Goal: Complete application form: Complete application form

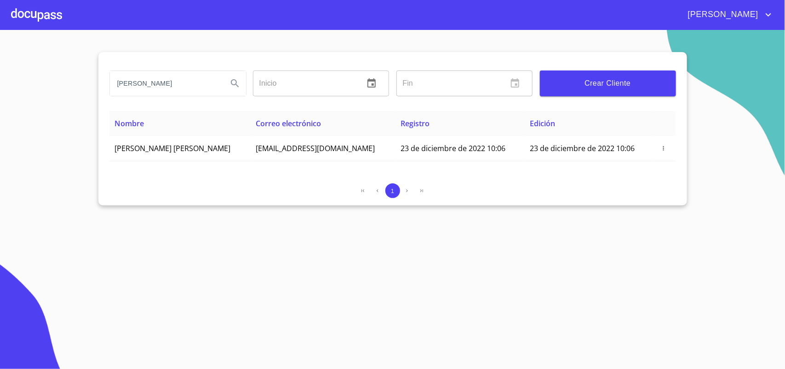
click at [45, 12] on div at bounding box center [36, 14] width 51 height 29
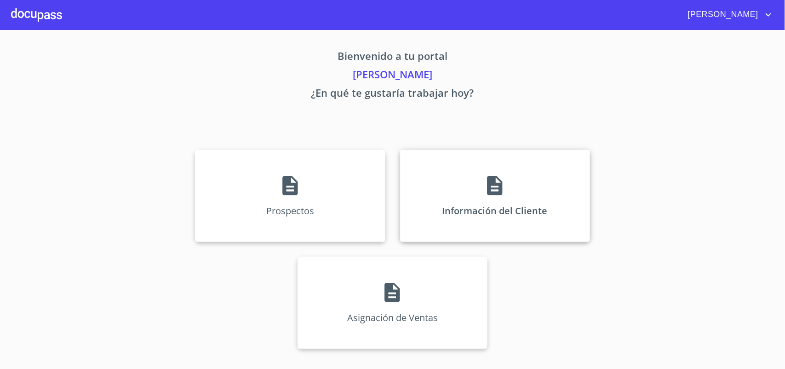
click at [495, 173] on div "Información del Cliente" at bounding box center [495, 196] width 190 height 92
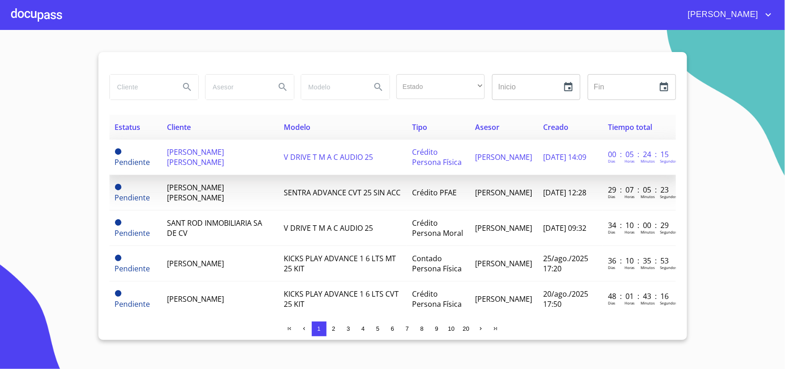
click at [224, 163] on span "[PERSON_NAME] [PERSON_NAME]" at bounding box center [195, 157] width 57 height 20
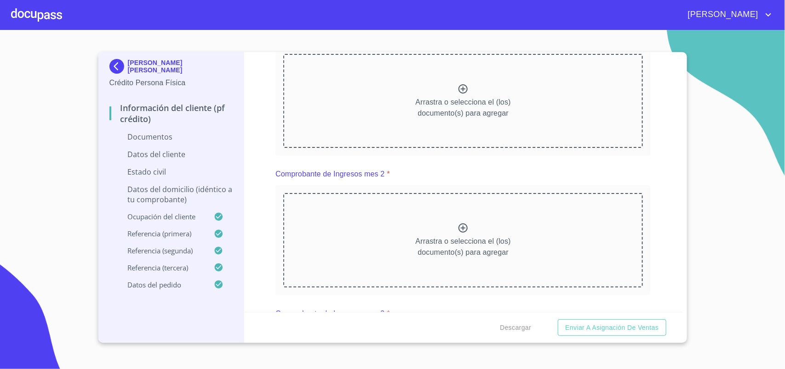
scroll to position [920, 0]
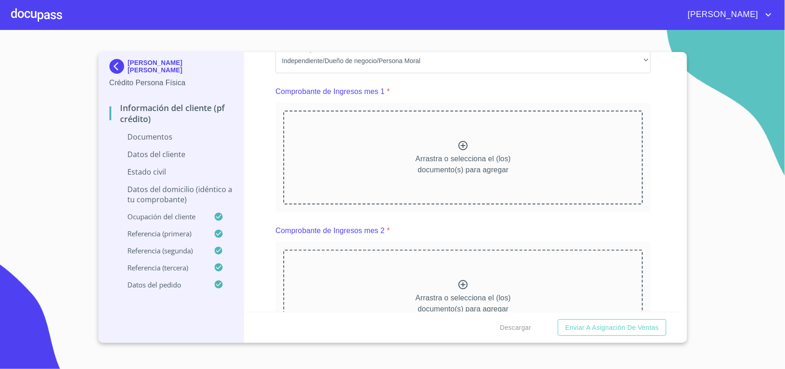
click at [459, 143] on icon at bounding box center [463, 145] width 9 height 9
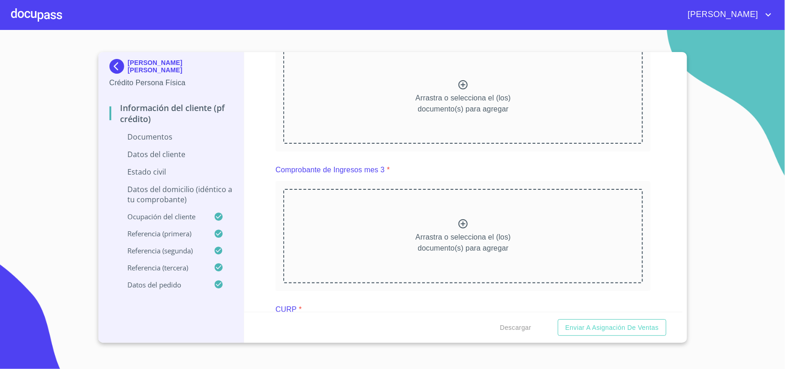
scroll to position [1208, 0]
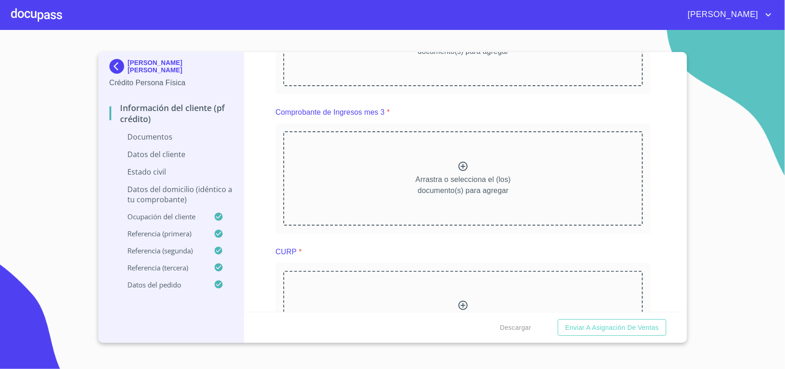
click at [461, 33] on icon at bounding box center [463, 27] width 11 height 11
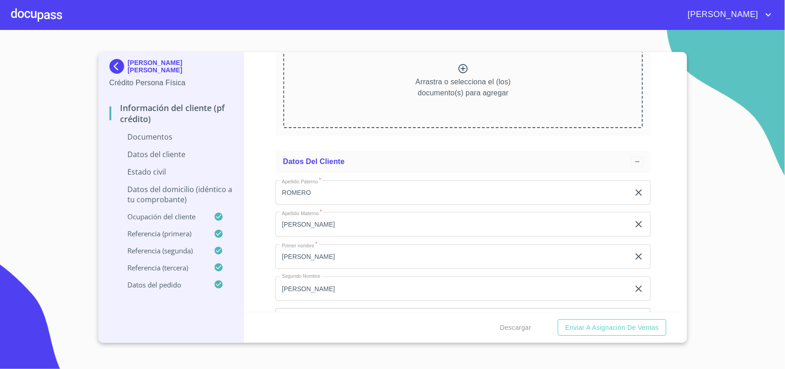
scroll to position [1726, 0]
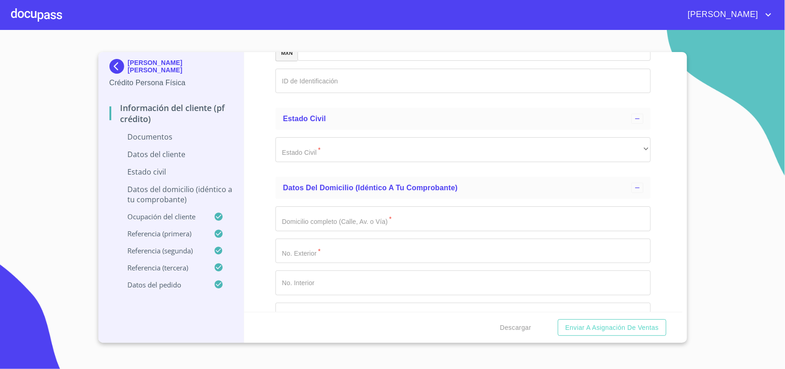
scroll to position [2128, 0]
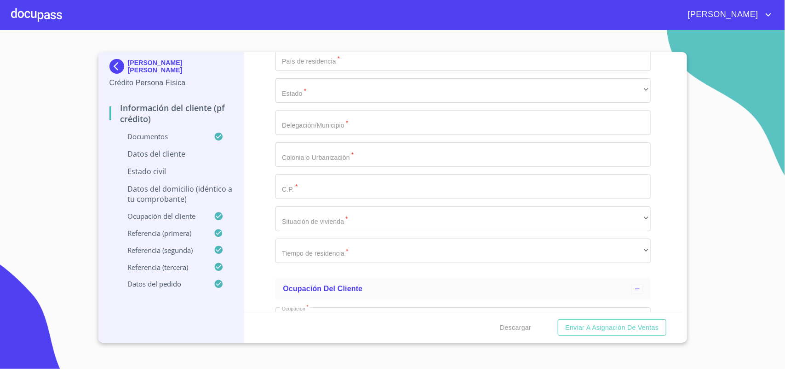
scroll to position [2682, 0]
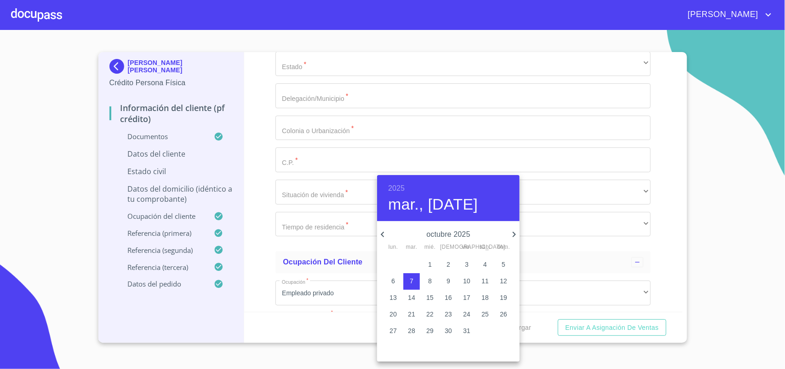
click at [393, 181] on div "[DATE], [DATE]" at bounding box center [448, 198] width 143 height 46
click at [397, 187] on h6 "2025" at bounding box center [396, 188] width 17 height 13
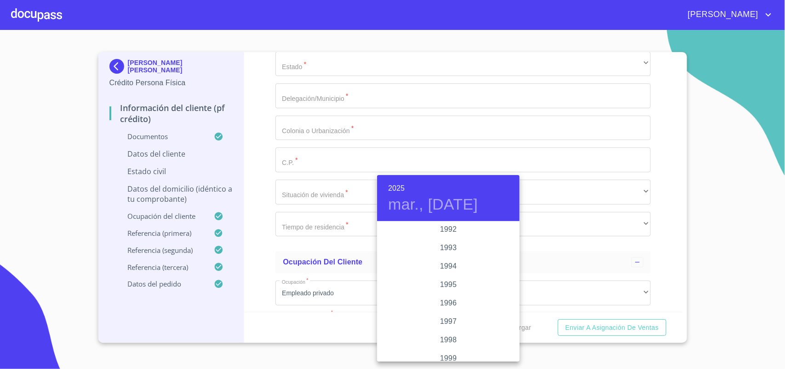
scroll to position [1210, 0]
click at [445, 252] on div "1992" at bounding box center [448, 254] width 143 height 18
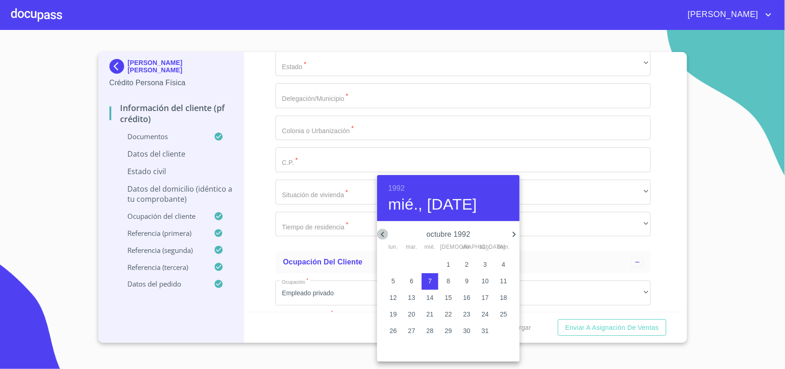
click at [383, 236] on icon "button" at bounding box center [382, 234] width 3 height 6
click at [432, 280] on p "9" at bounding box center [430, 280] width 4 height 9
type input "9 de sep. de 1992"
click at [336, 256] on div at bounding box center [392, 184] width 785 height 369
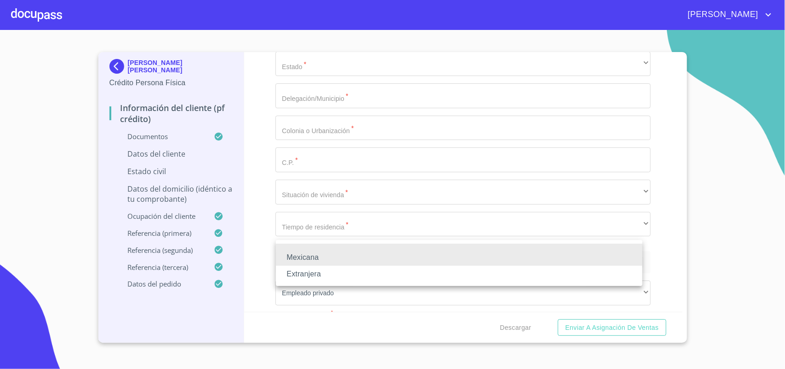
click at [336, 254] on li "Mexicana" at bounding box center [459, 257] width 367 height 17
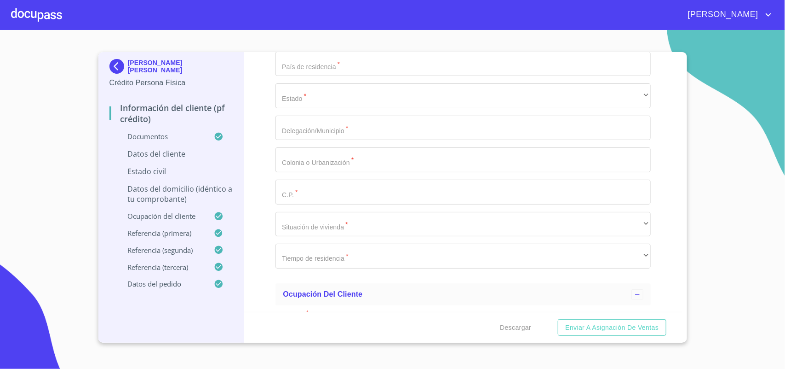
type input "m"
type input "[GEOGRAPHIC_DATA]"
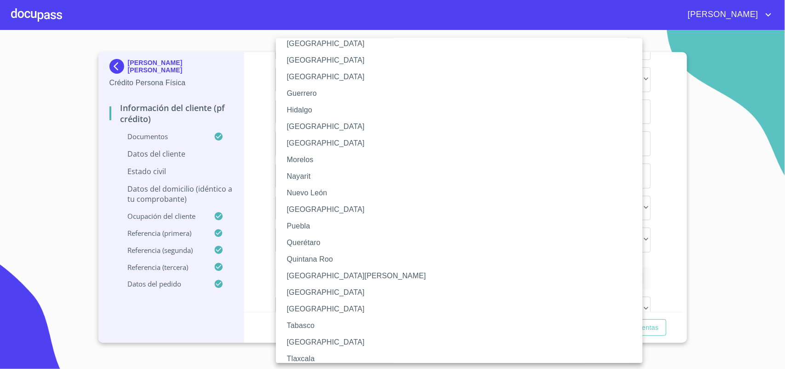
scroll to position [173, 0]
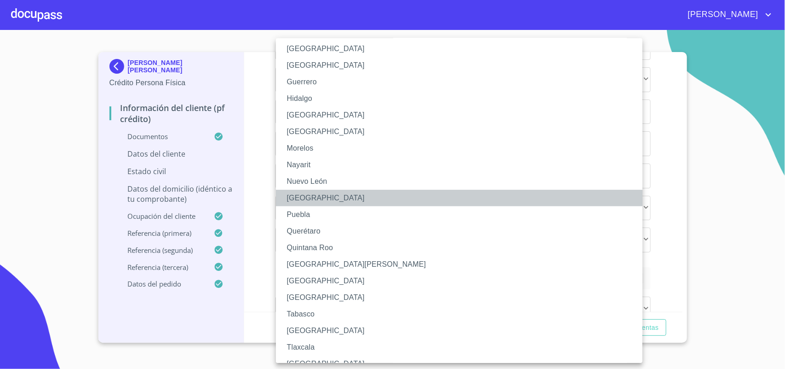
click at [305, 194] on li "[GEOGRAPHIC_DATA]" at bounding box center [463, 198] width 375 height 17
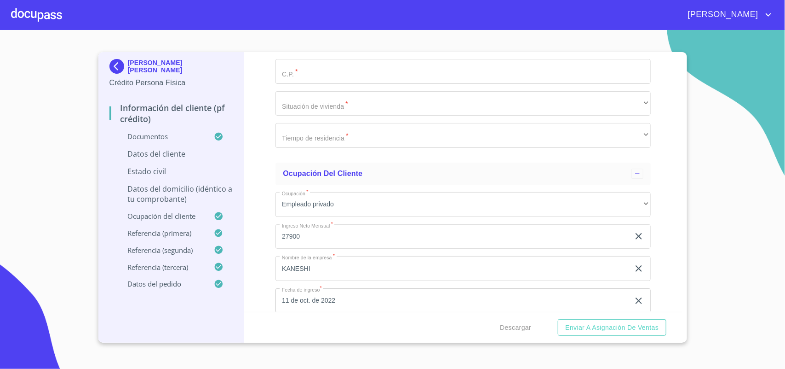
scroll to position [2813, 0]
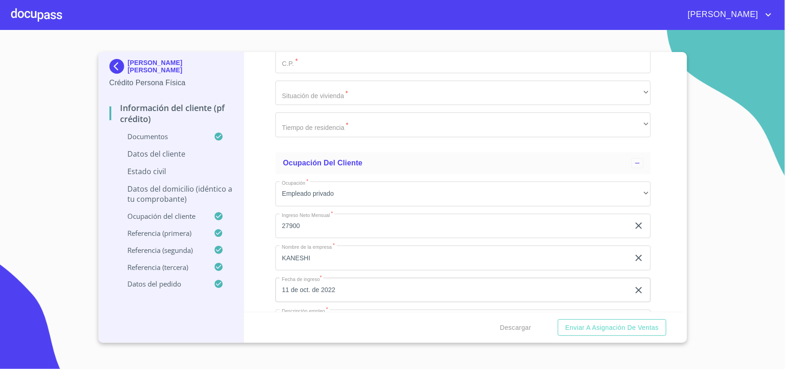
paste input "ROSG920909MOCMNB07"
type input "ROSG920909MOCMNB07"
paste input "ROSG920909MOCMNB07"
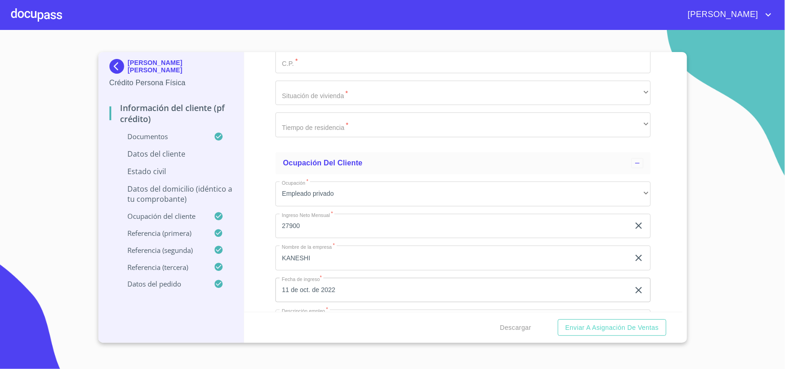
type input "ROSG920909GI5"
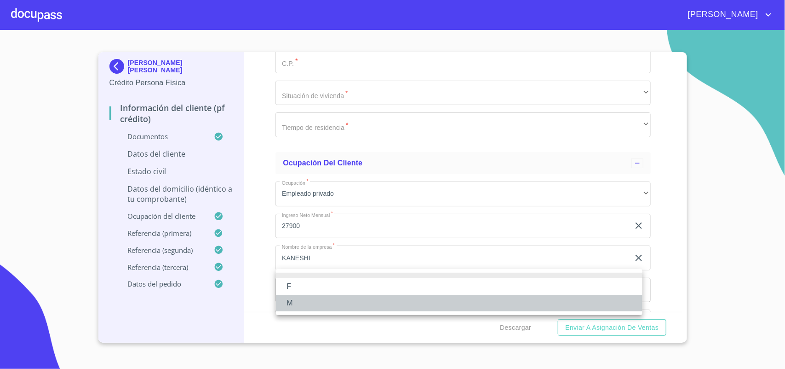
click at [296, 296] on li "M" at bounding box center [459, 302] width 367 height 17
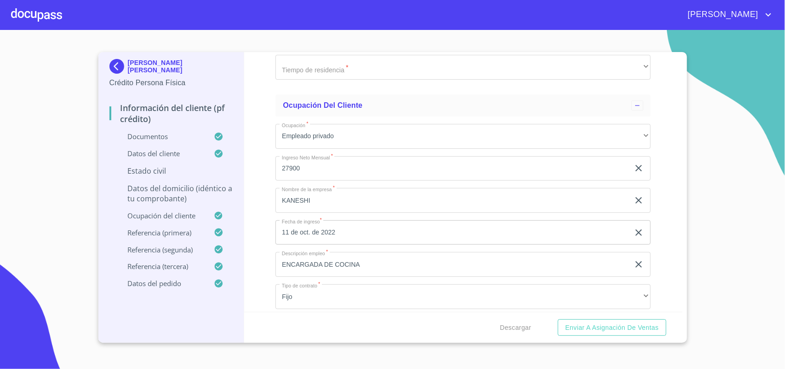
scroll to position [2928, 0]
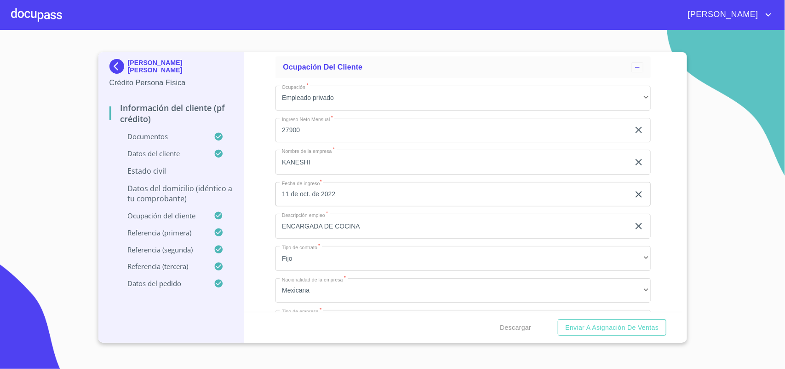
scroll to position [2959, 0]
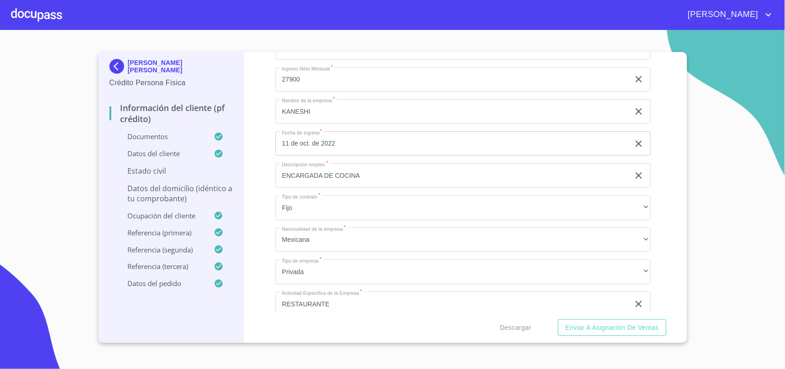
type input "1477378432"
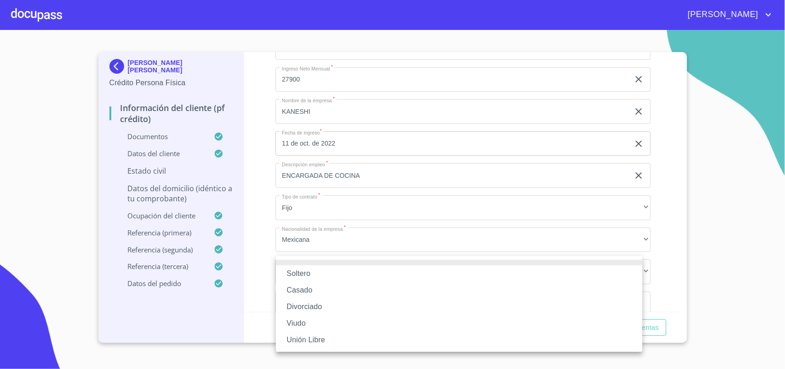
click at [313, 272] on li "Soltero" at bounding box center [459, 273] width 367 height 17
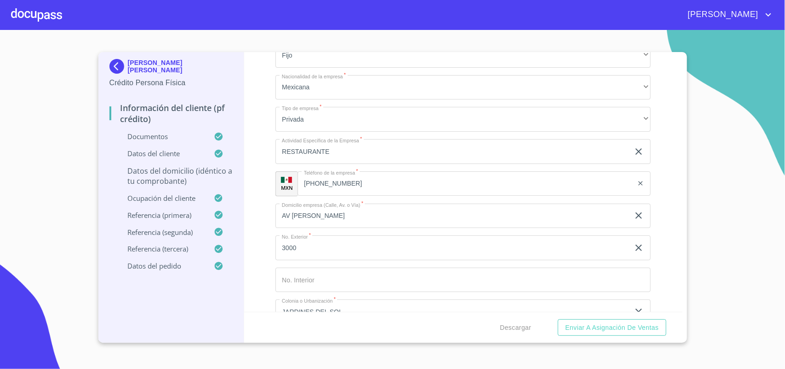
scroll to position [3132, 0]
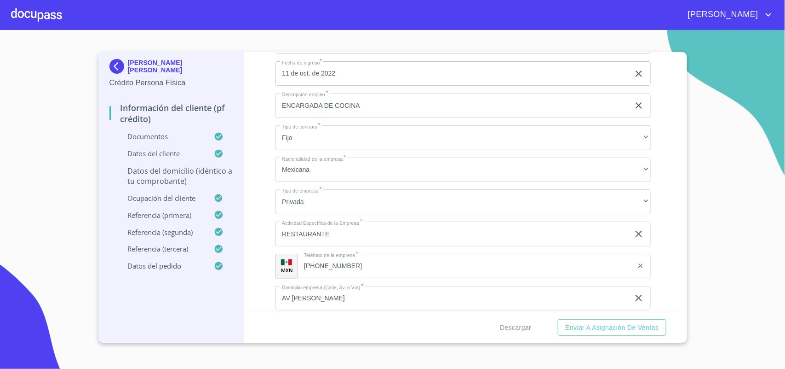
scroll to position [3222, 0]
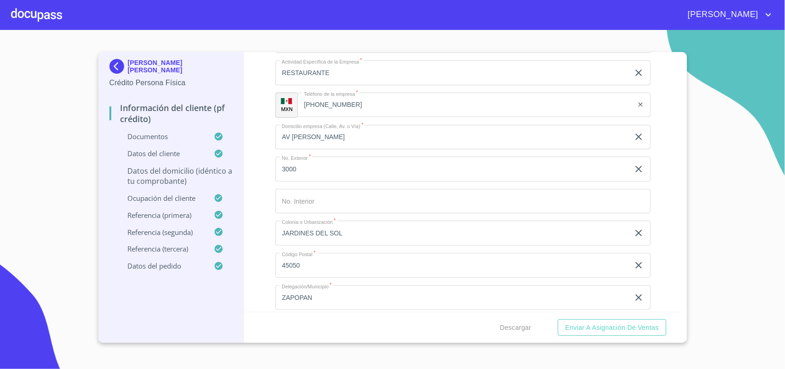
scroll to position [3165, 0]
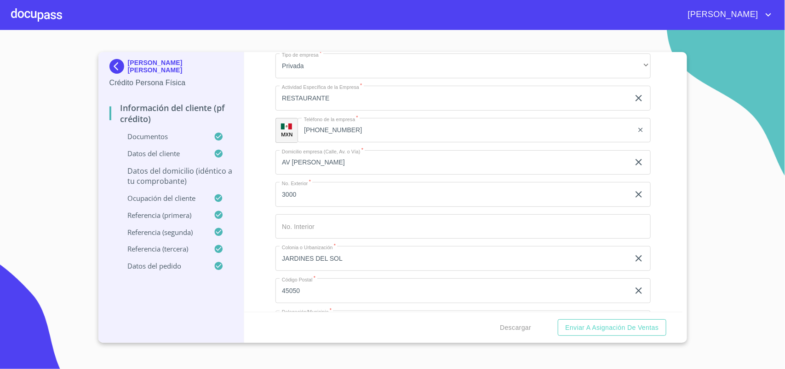
type input "AV FERROCARRIL"
type input "78"
type input "UNION Y PROGRESO / DEL ANONAL"
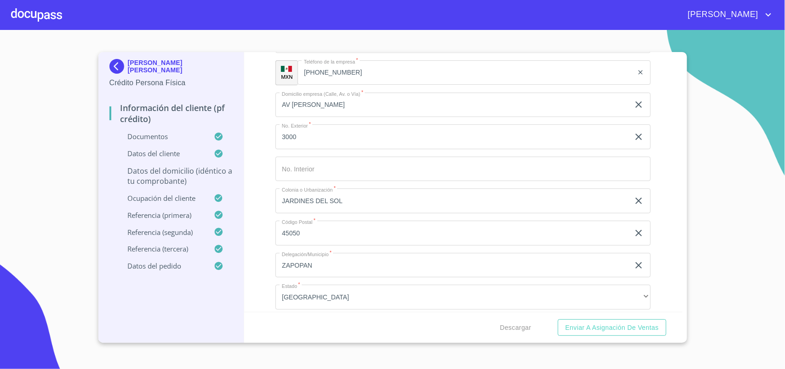
type input "[GEOGRAPHIC_DATA]"
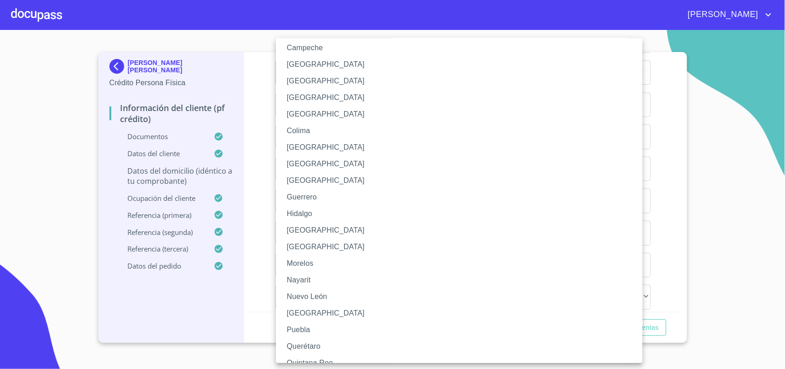
scroll to position [115, 0]
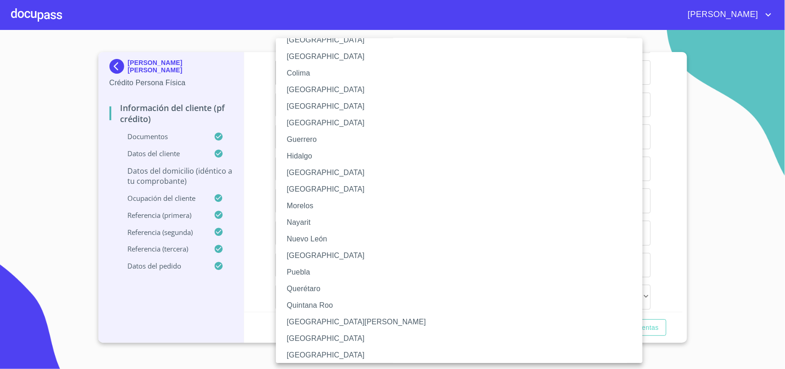
click at [304, 247] on li "[GEOGRAPHIC_DATA]" at bounding box center [463, 255] width 375 height 17
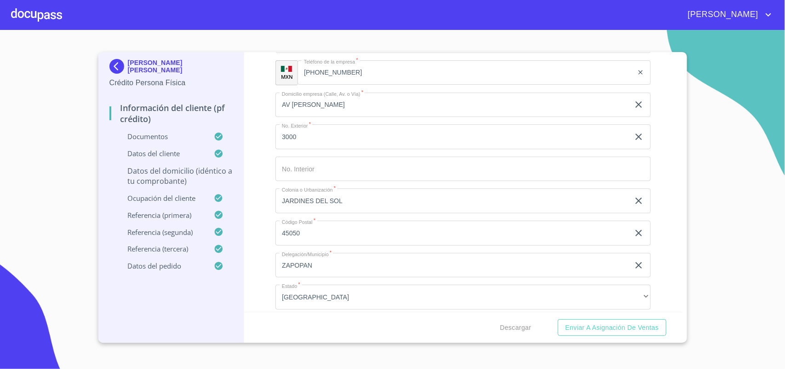
type input "OAXACA [PERSON_NAME]"
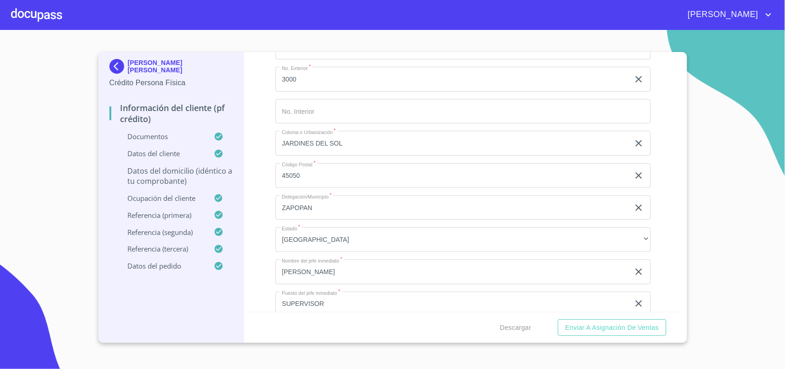
scroll to position [3280, 0]
type input "FRACC [PERSON_NAME]"
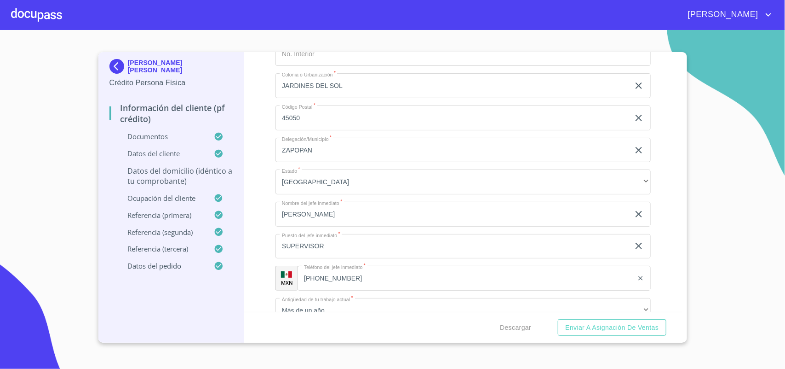
type input "68010"
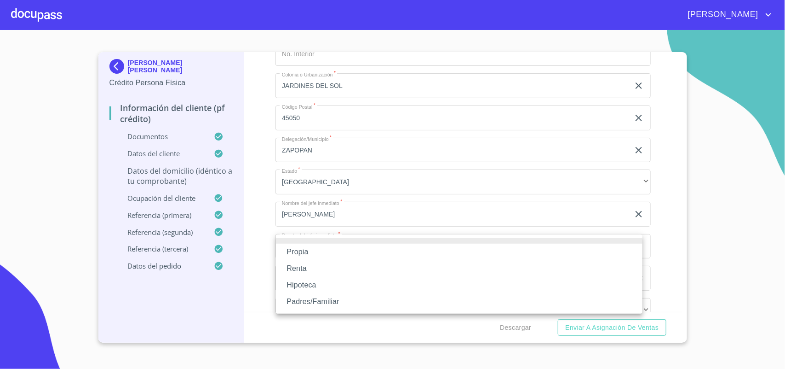
click at [311, 255] on li "Propia" at bounding box center [459, 251] width 367 height 17
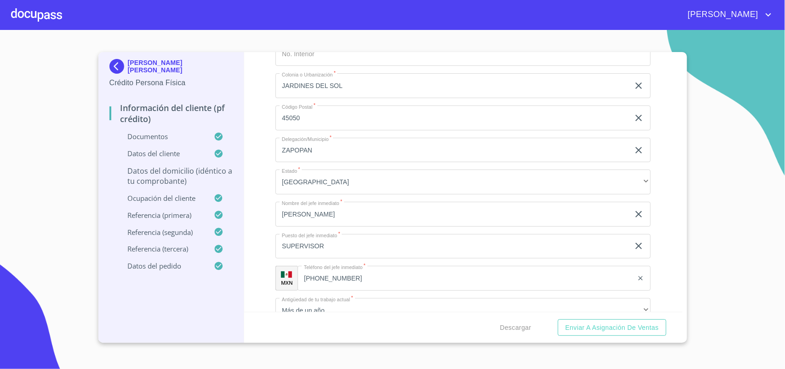
scroll to position [3395, 0]
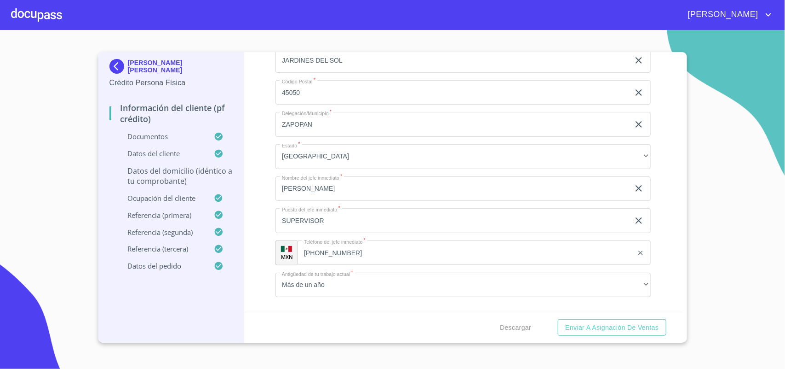
type input "$1,000,000"
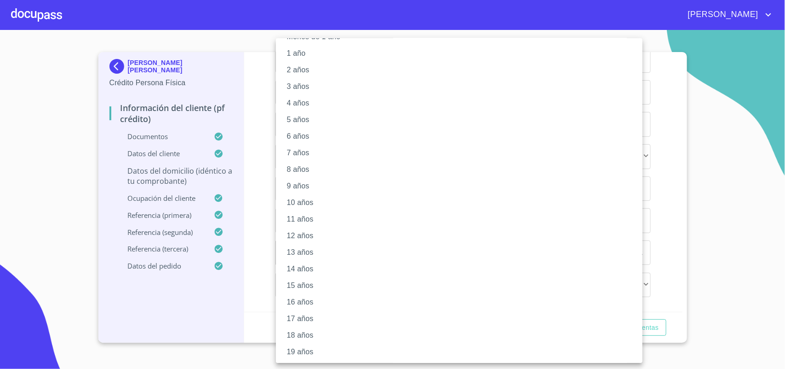
scroll to position [35, 0]
click at [710, 212] on div at bounding box center [392, 184] width 785 height 369
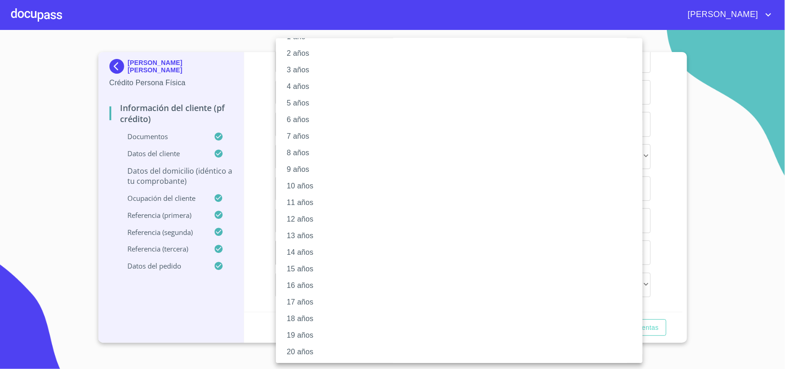
click at [303, 351] on li "20 años" at bounding box center [463, 351] width 375 height 17
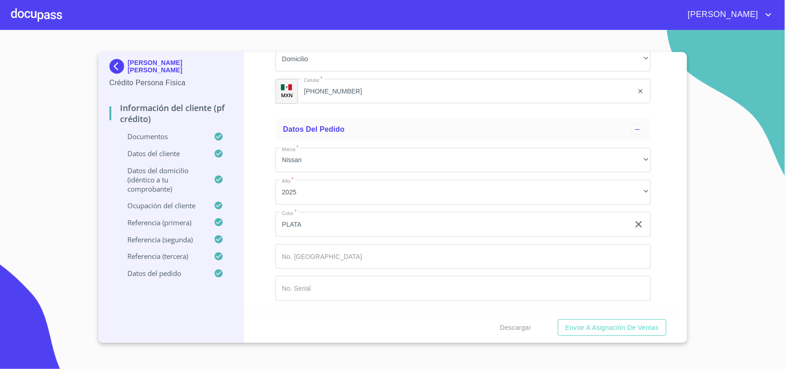
scroll to position [4545, 0]
click at [515, 328] on span "Descargar" at bounding box center [515, 328] width 31 height 12
click at [515, 324] on span "Descargar" at bounding box center [515, 328] width 31 height 12
